Goal: Information Seeking & Learning: Learn about a topic

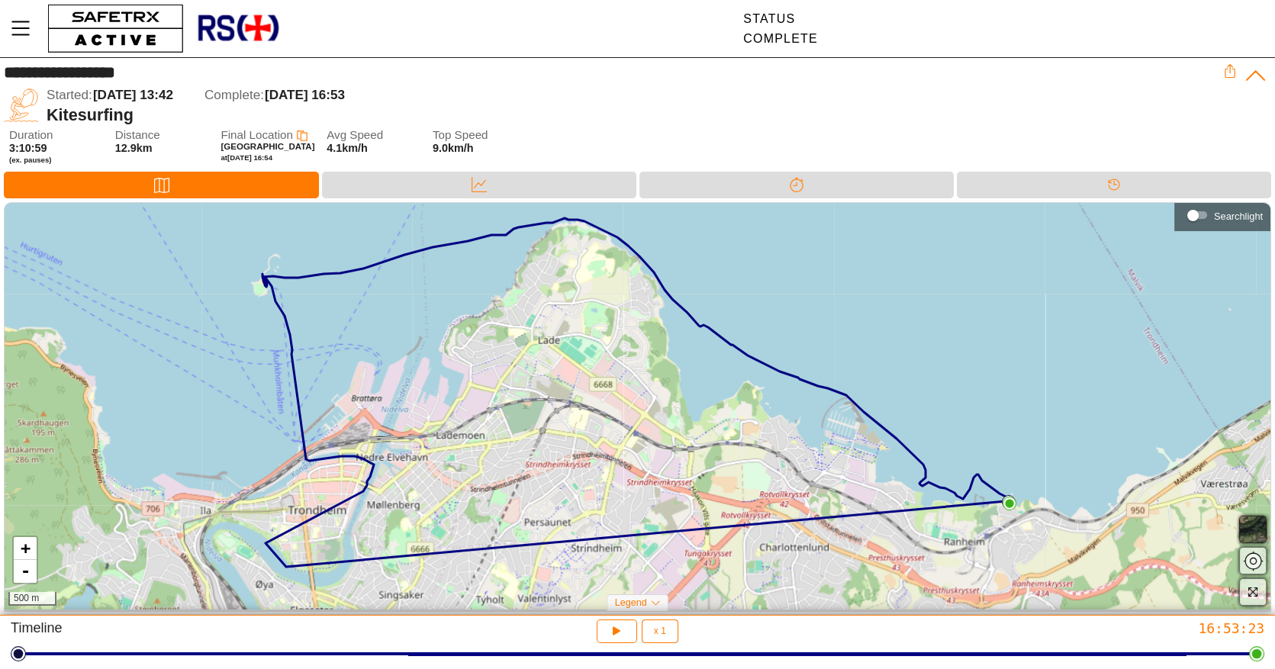
click at [1070, 458] on div "+ - 500 m" at bounding box center [638, 406] width 1266 height 407
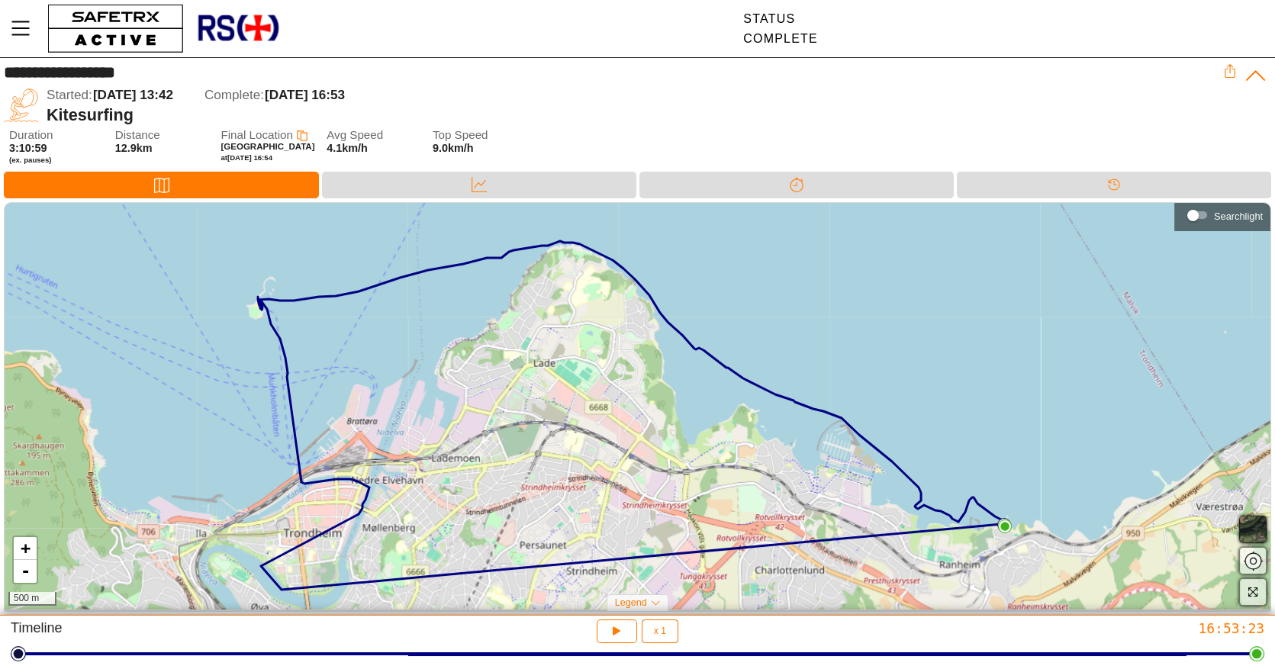
drag, startPoint x: 1052, startPoint y: 524, endPoint x: 1047, endPoint y: 550, distance: 26.3
click at [1047, 550] on div "+ - 500 m" at bounding box center [638, 406] width 1266 height 407
click at [831, 179] on div "Splits" at bounding box center [796, 185] width 314 height 27
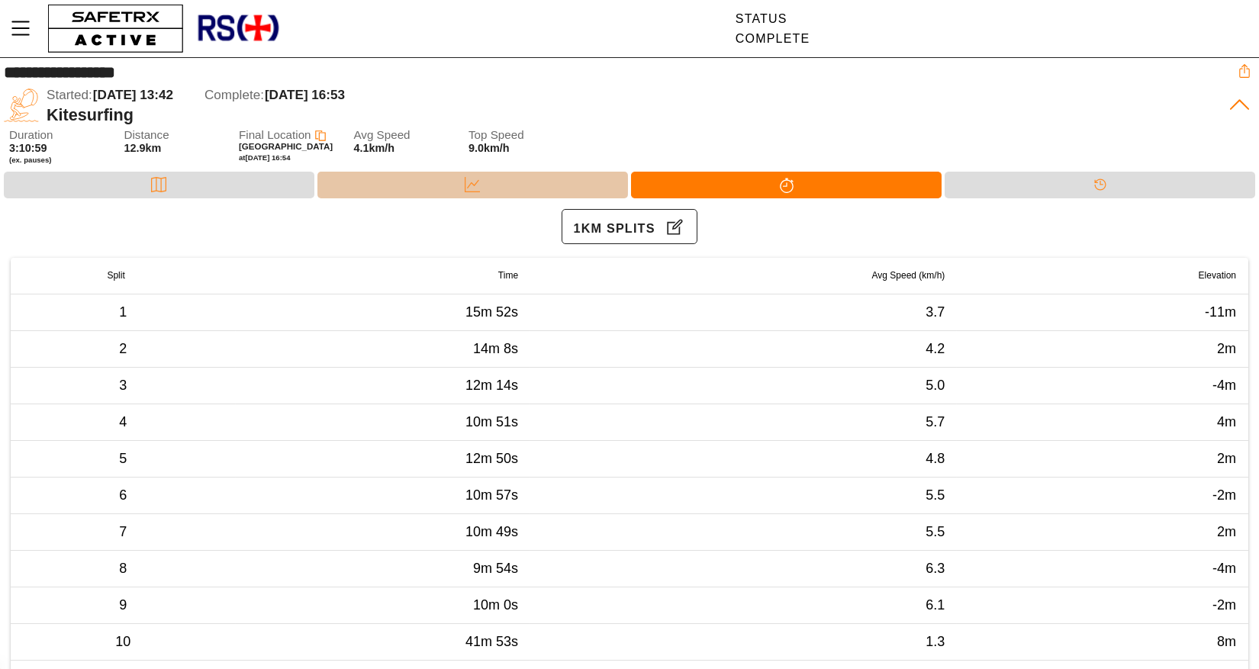
click at [423, 179] on div "Data" at bounding box center [472, 185] width 311 height 27
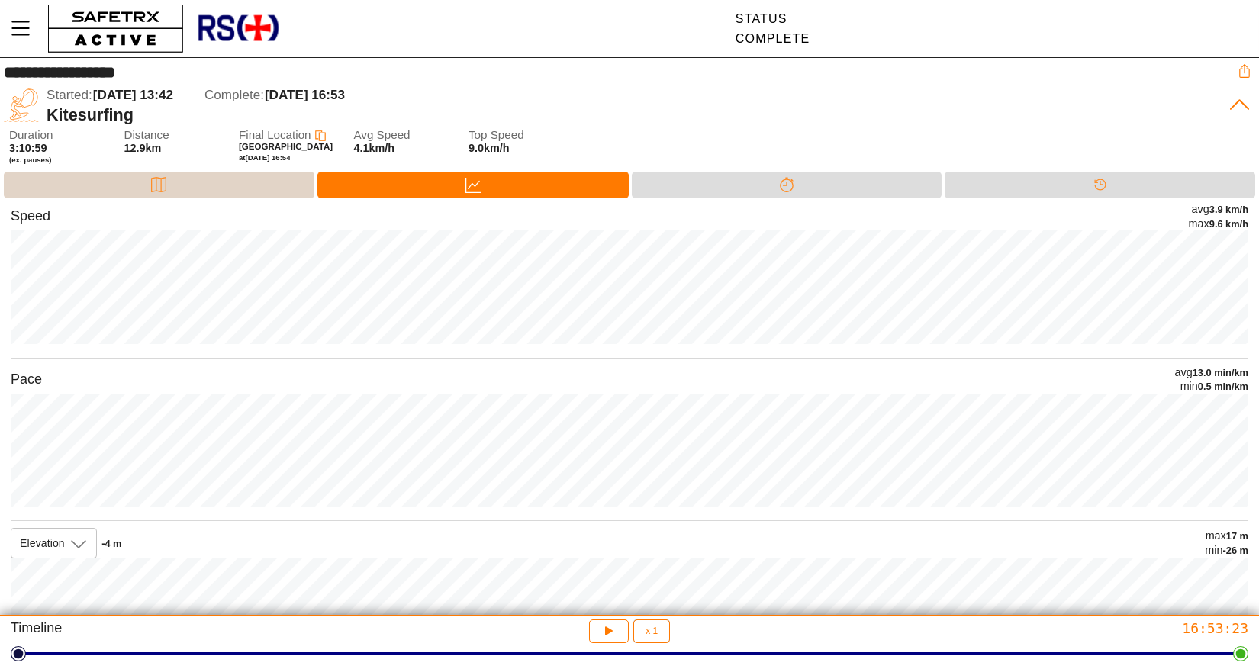
click at [247, 181] on div "Map" at bounding box center [159, 185] width 311 height 27
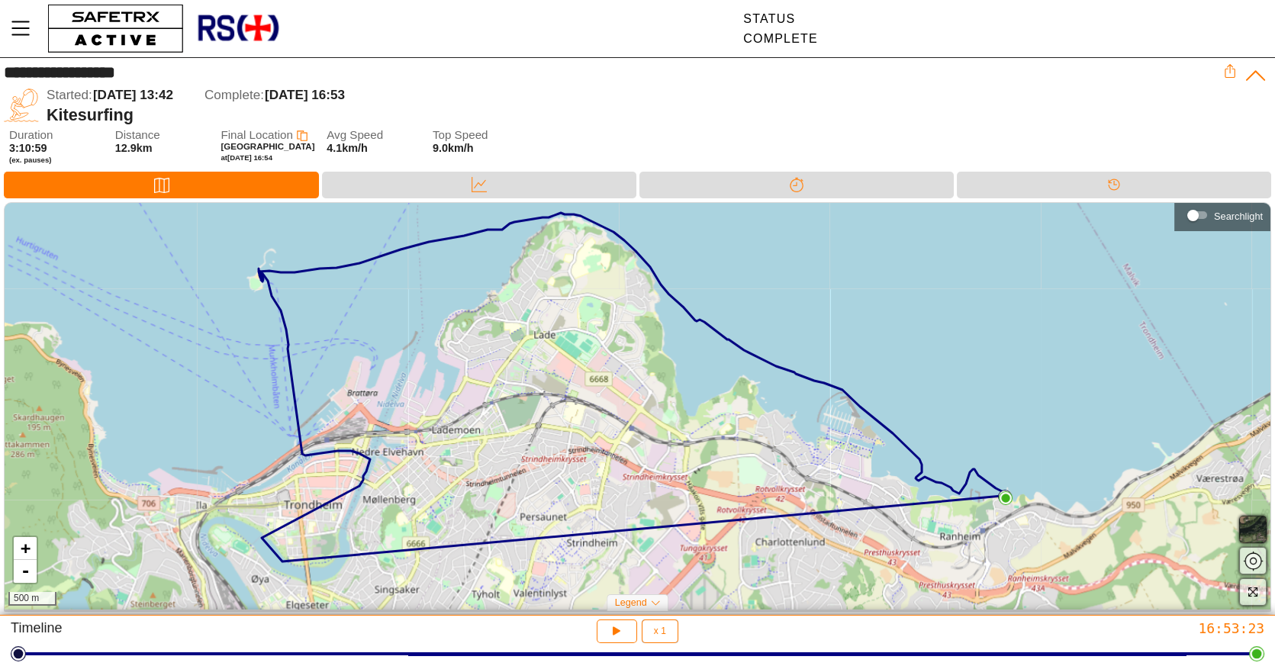
drag, startPoint x: 954, startPoint y: 531, endPoint x: 949, endPoint y: 511, distance: 20.4
click at [949, 511] on div "+ - 500 m" at bounding box center [638, 406] width 1266 height 407
click at [625, 626] on button "button" at bounding box center [617, 631] width 40 height 24
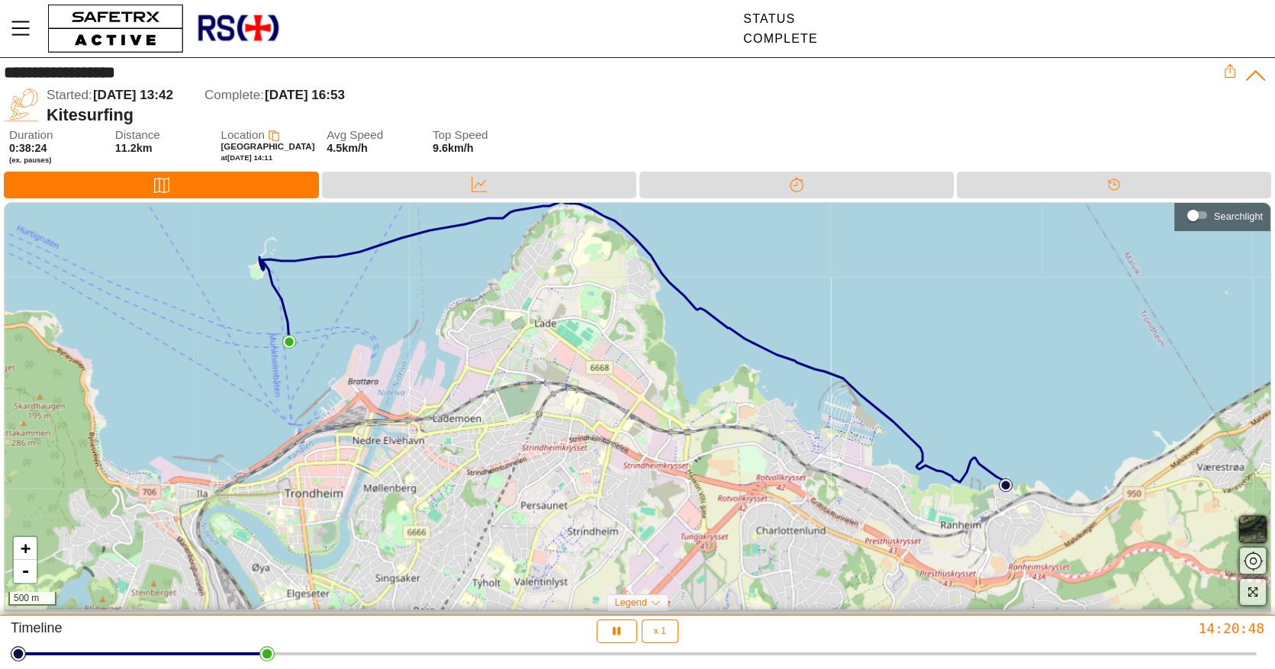
drag, startPoint x: 287, startPoint y: 353, endPoint x: 288, endPoint y: 343, distance: 10.7
click at [288, 343] on img at bounding box center [289, 342] width 14 height 14
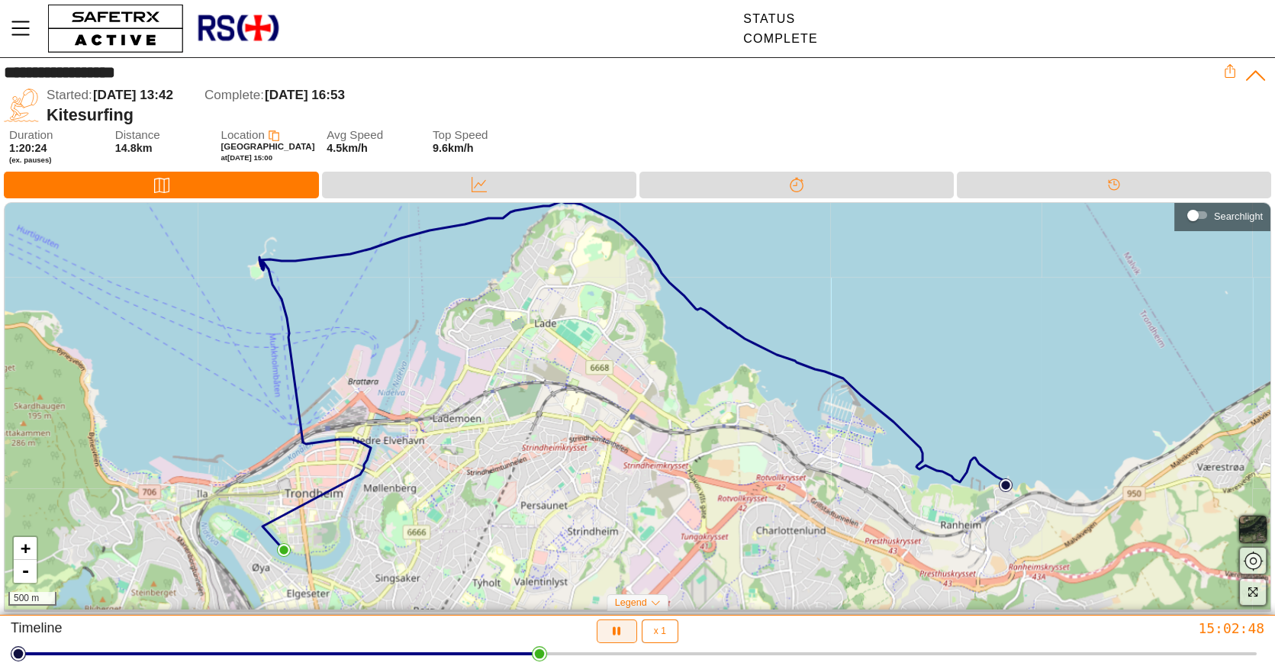
click at [623, 626] on icon "button" at bounding box center [617, 631] width 16 height 16
